Goal: Navigation & Orientation: Find specific page/section

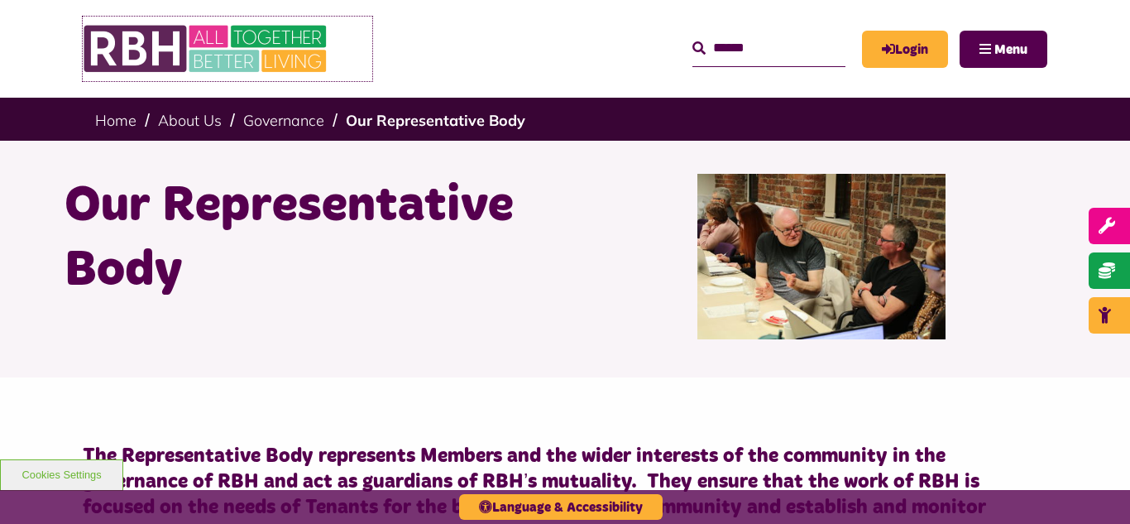
click at [220, 63] on img at bounding box center [207, 49] width 248 height 65
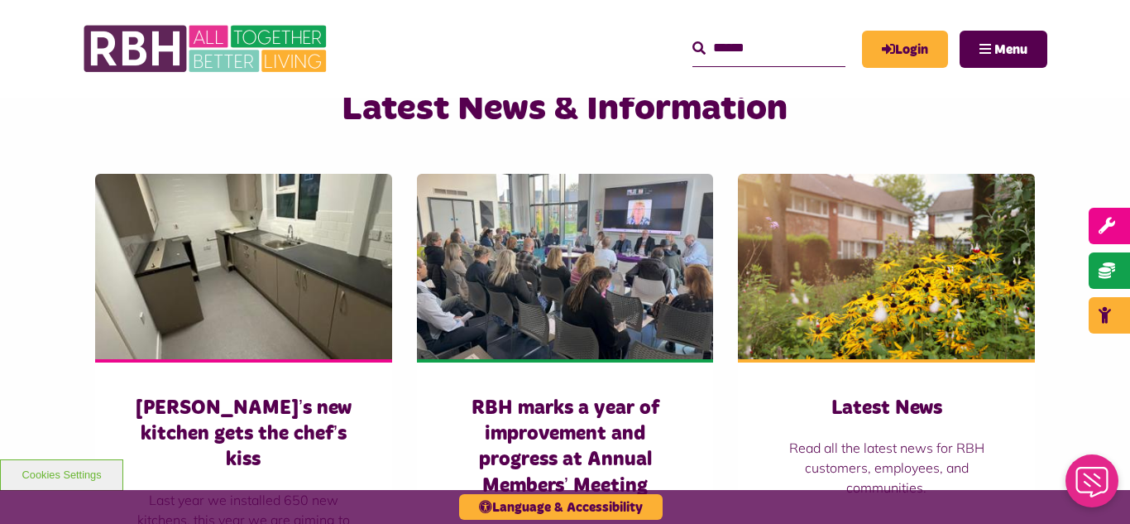
scroll to position [1092, 0]
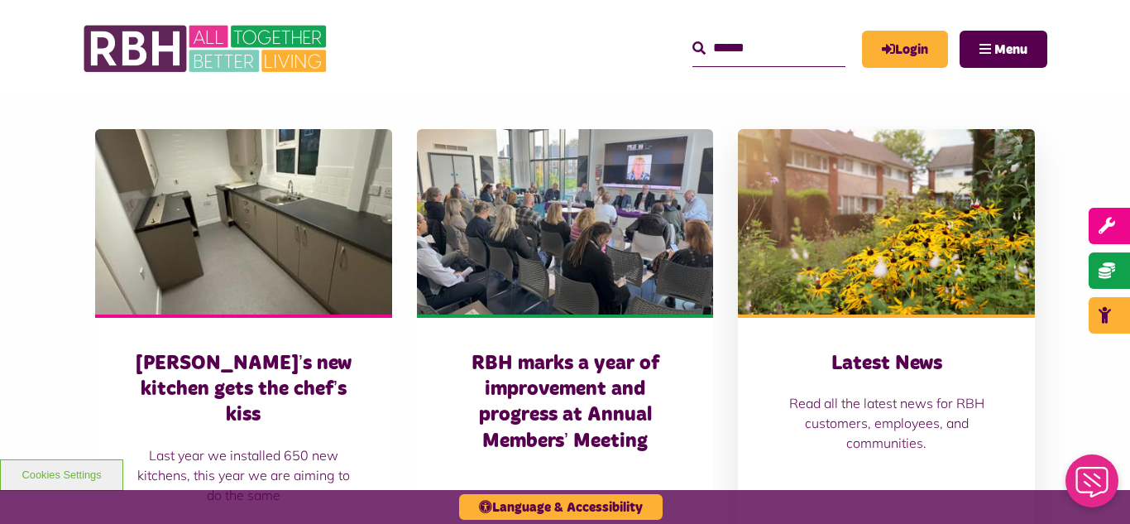
click at [875, 257] on img at bounding box center [886, 221] width 297 height 185
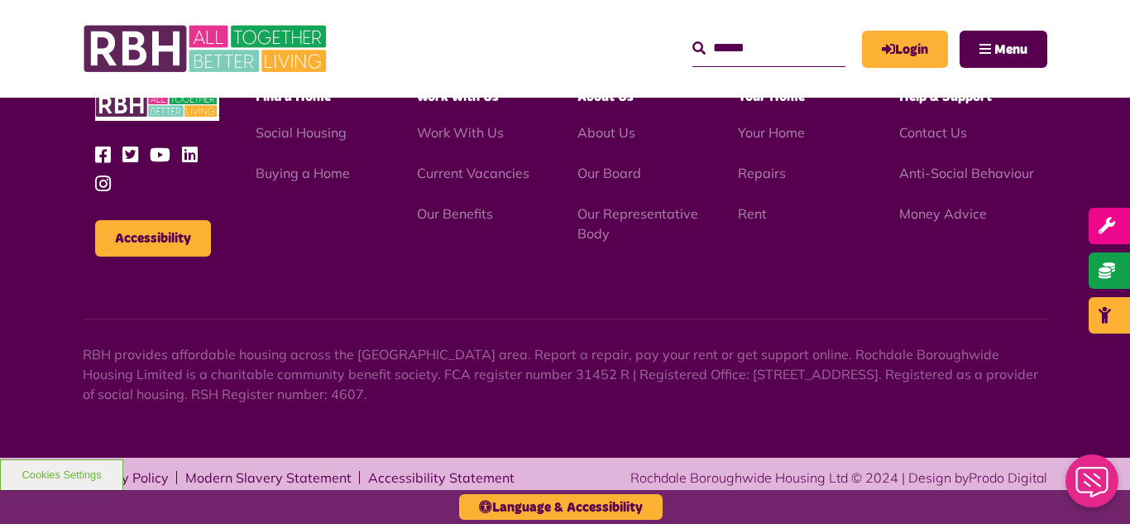
scroll to position [2354, 0]
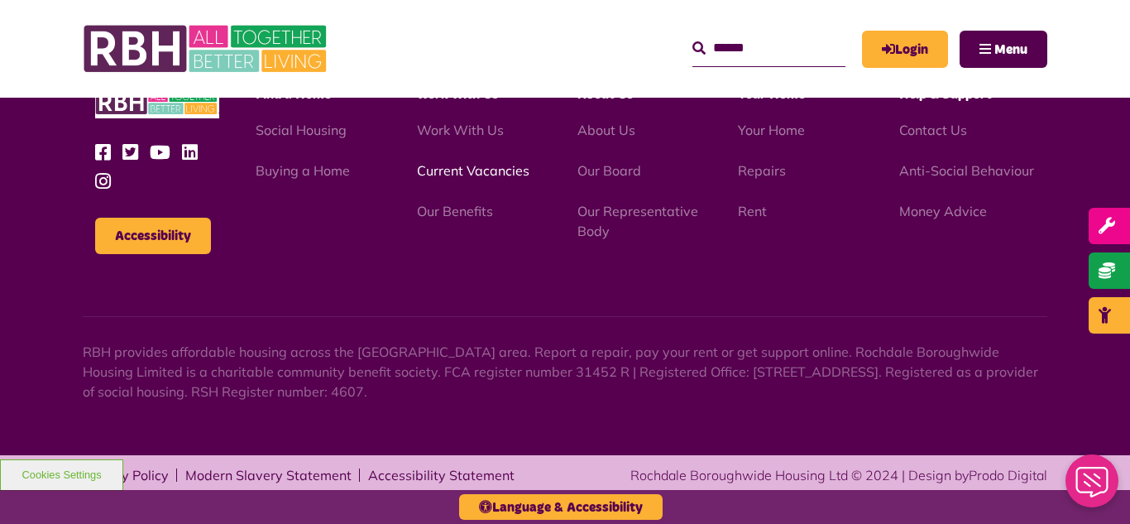
click at [473, 170] on link "Current Vacancies" at bounding box center [473, 170] width 113 height 17
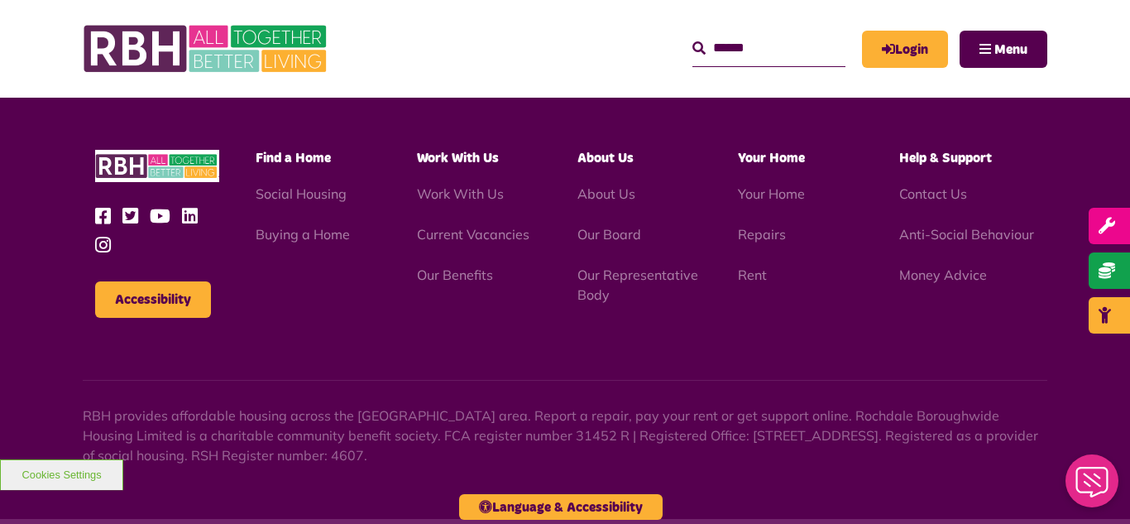
scroll to position [1573, 0]
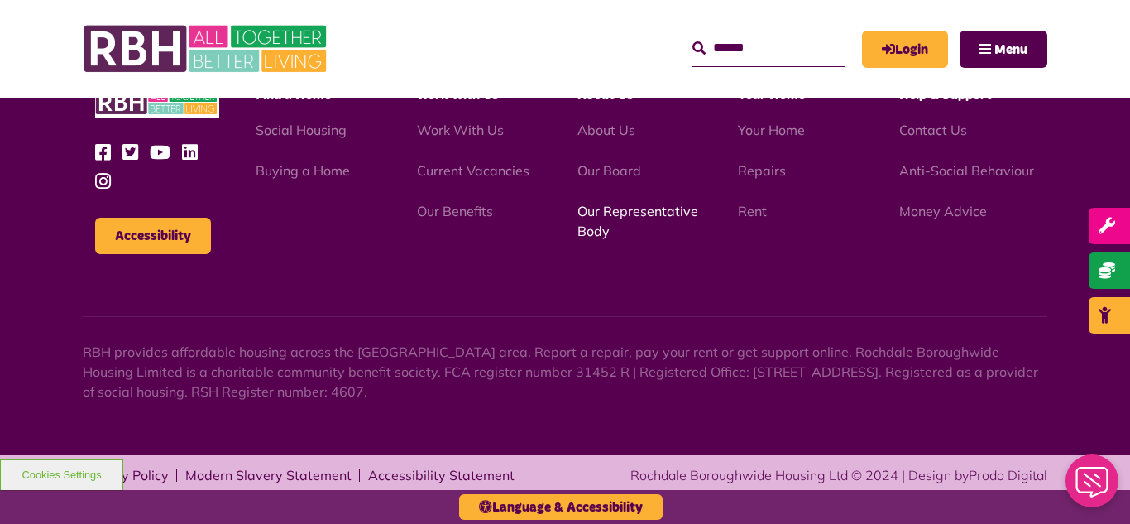
click at [613, 216] on link "Our Representative Body" at bounding box center [638, 221] width 121 height 36
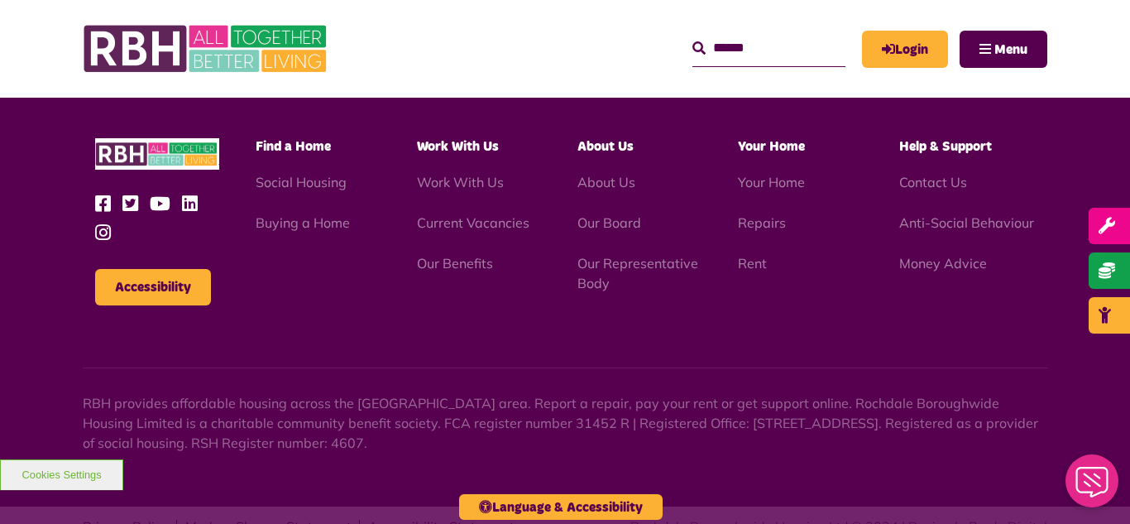
scroll to position [5028, 0]
